Goal: Find specific page/section: Find specific page/section

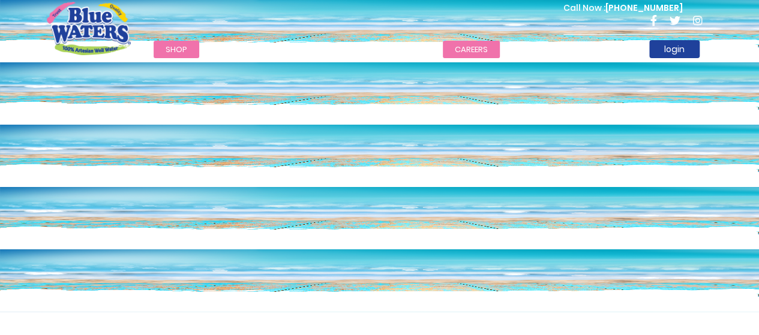
click at [463, 47] on link "careers" at bounding box center [471, 49] width 57 height 17
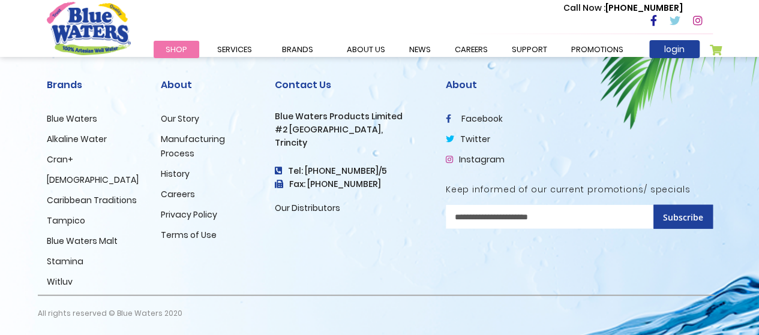
scroll to position [1326, 0]
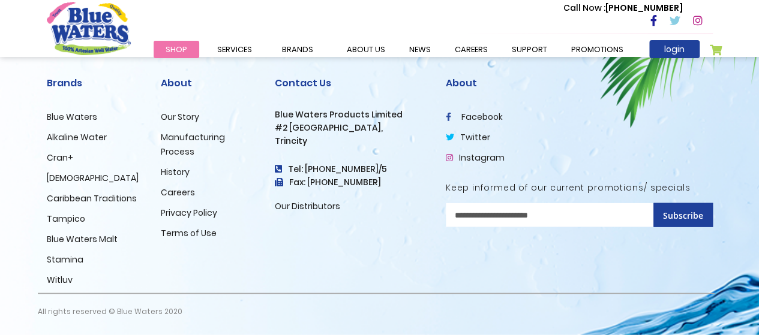
click at [175, 194] on link "Careers" at bounding box center [178, 193] width 34 height 12
